Goal: Entertainment & Leisure: Consume media (video, audio)

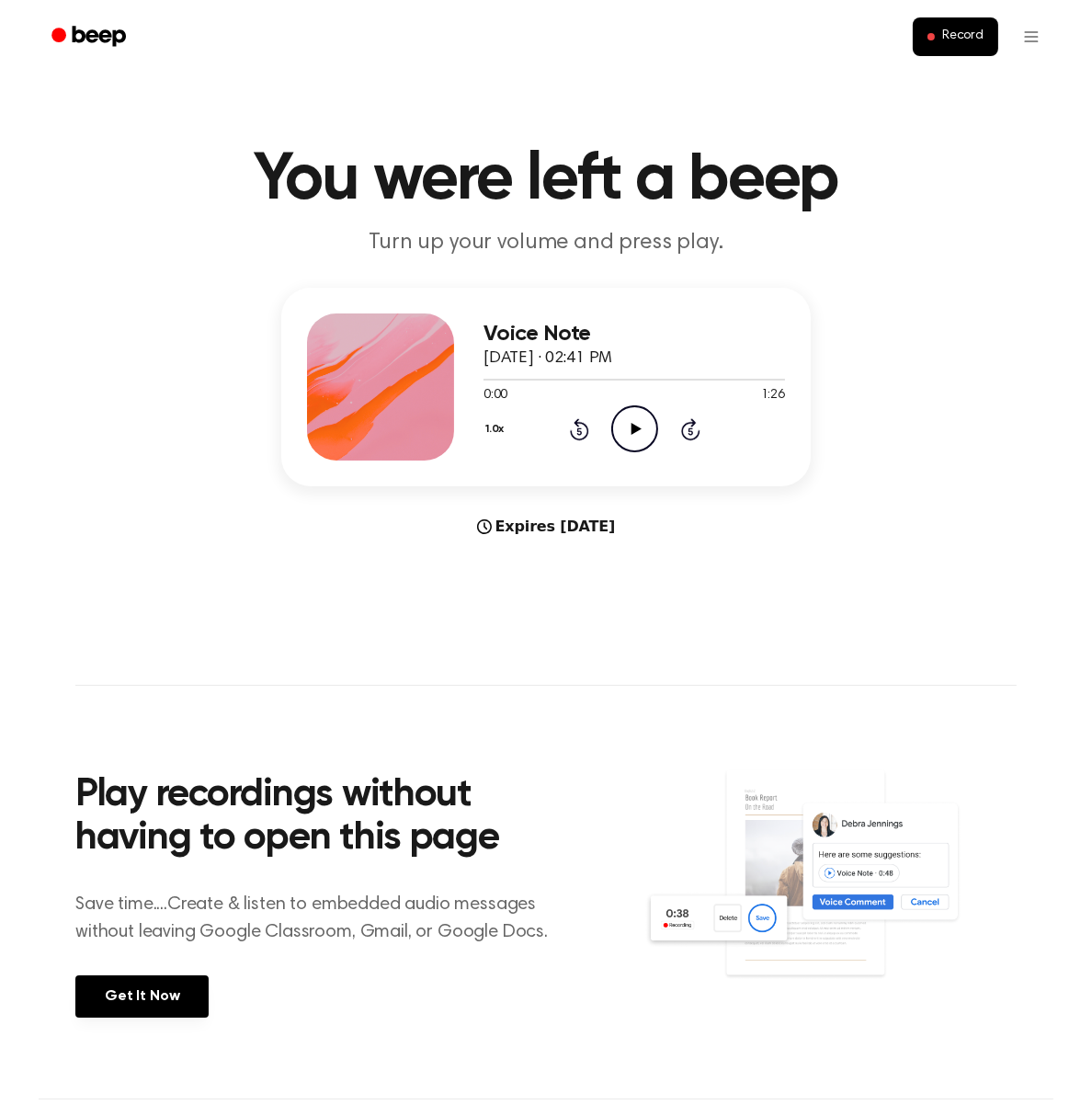
click at [633, 431] on icon at bounding box center [636, 429] width 10 height 12
click at [625, 433] on icon "Pause Audio" at bounding box center [635, 429] width 47 height 47
drag, startPoint x: 623, startPoint y: 422, endPoint x: 159, endPoint y: 461, distance: 465.6
click at [620, 422] on icon "Play Audio" at bounding box center [635, 429] width 47 height 47
click at [642, 425] on icon "Pause Audio" at bounding box center [635, 429] width 47 height 47
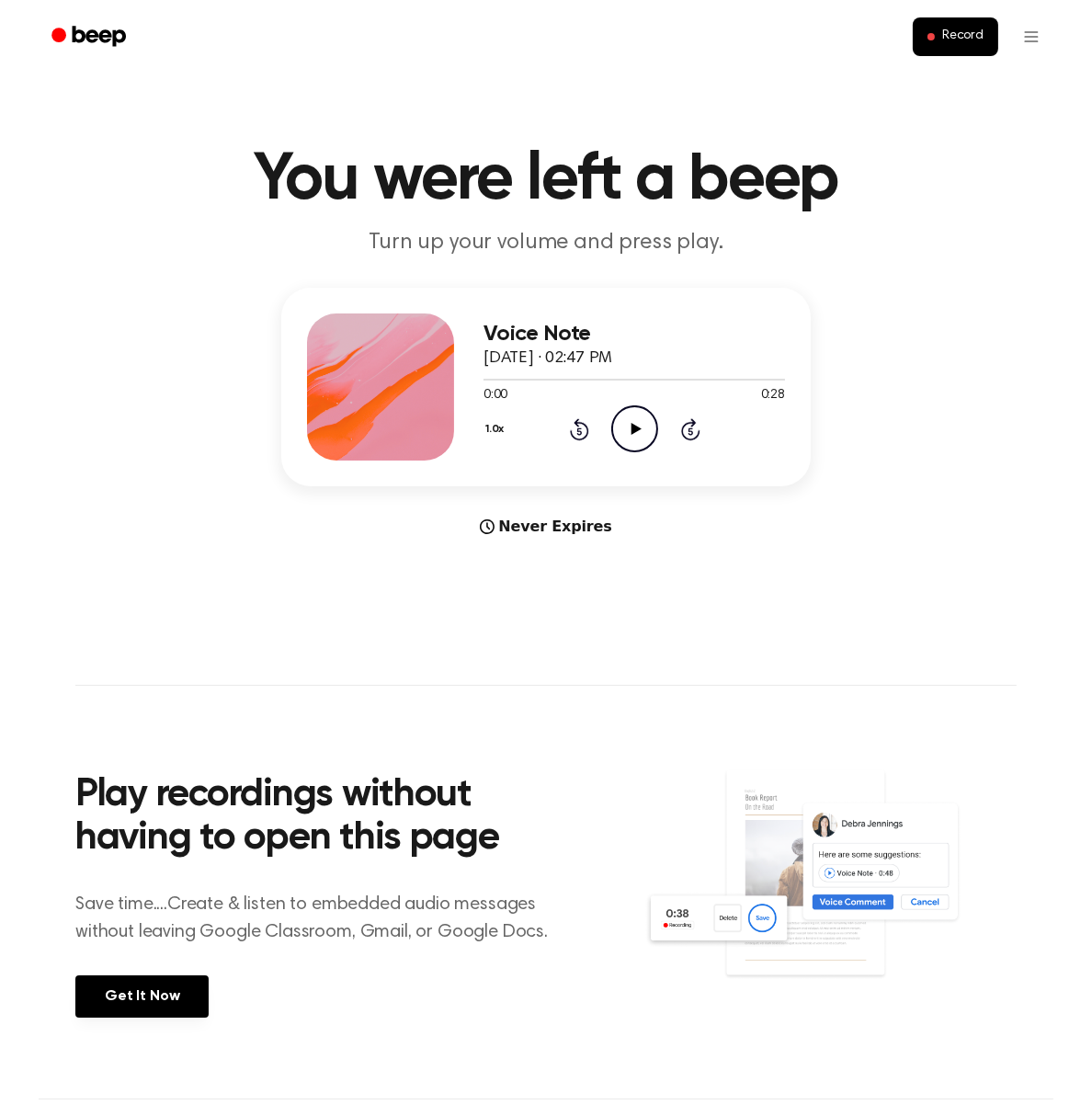
click at [633, 441] on icon "Play Audio" at bounding box center [635, 429] width 47 height 47
click at [636, 429] on icon at bounding box center [636, 429] width 10 height 12
